Goal: Transaction & Acquisition: Subscribe to service/newsletter

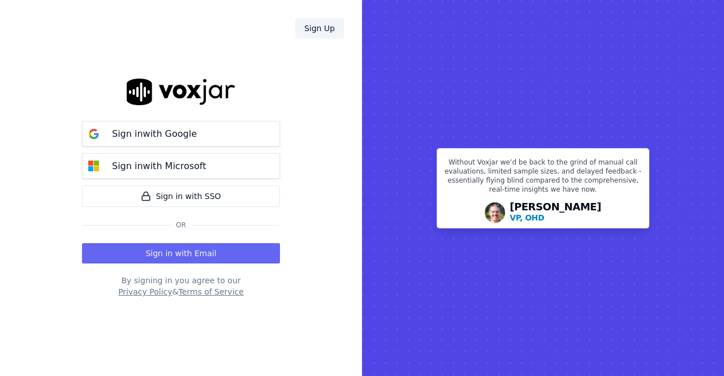
click at [321, 25] on link "Sign Up" at bounding box center [319, 28] width 49 height 20
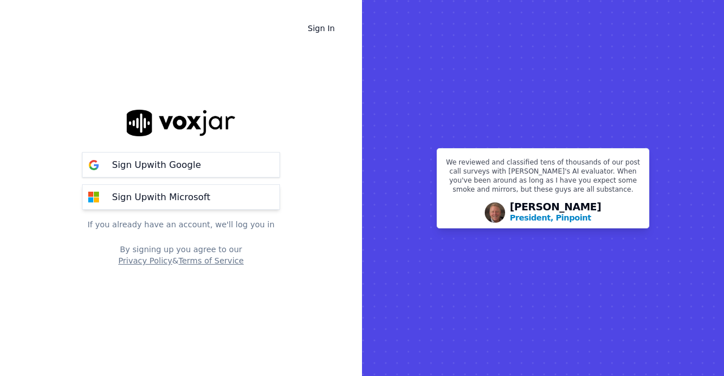
click at [206, 196] on div "Sign Up with Microsoft" at bounding box center [161, 198] width 112 height 14
